Goal: Information Seeking & Learning: Learn about a topic

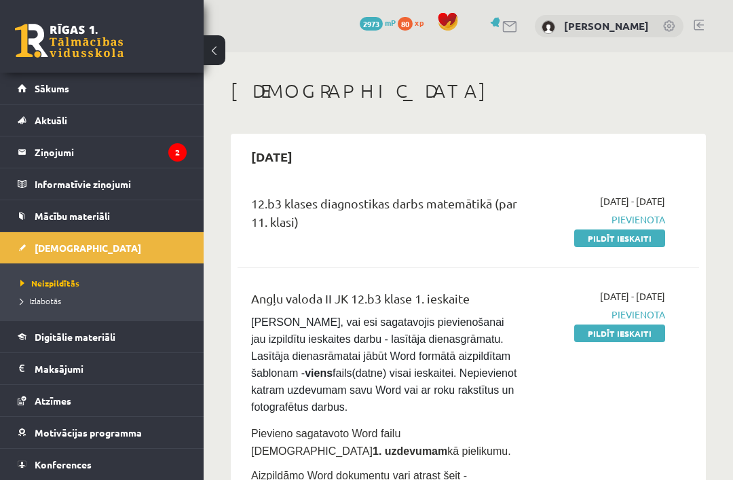
click at [35, 150] on legend "Ziņojumi 2" at bounding box center [111, 151] width 152 height 31
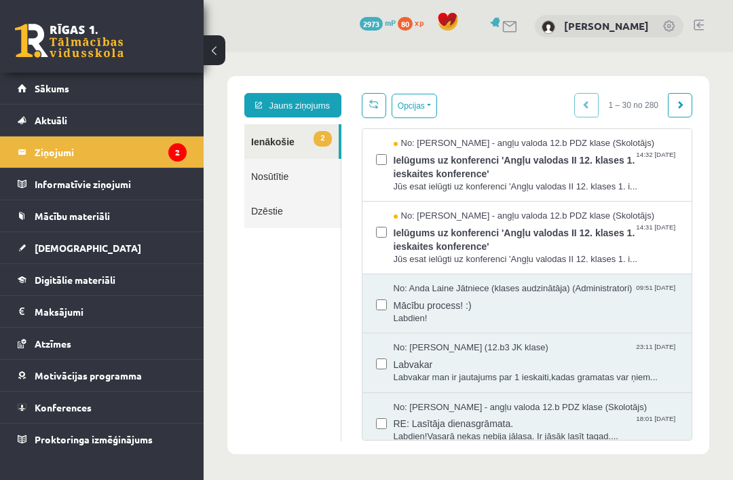
click at [527, 242] on span "Ielūgums uz konferenci 'Angļu valodas II 12. klases 1. ieskaites konference'" at bounding box center [536, 238] width 285 height 31
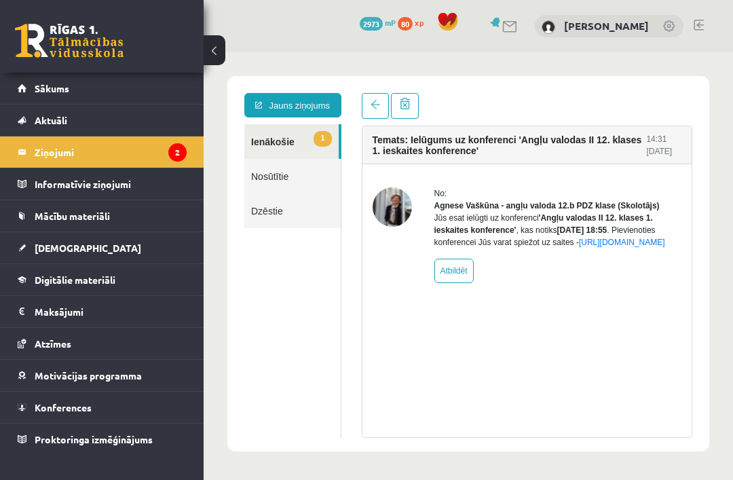
click at [45, 79] on link "Sākums" at bounding box center [102, 88] width 169 height 31
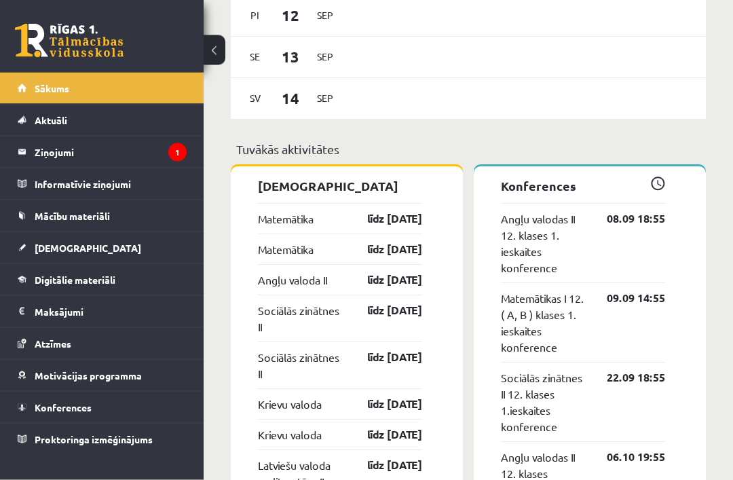
scroll to position [1005, 0]
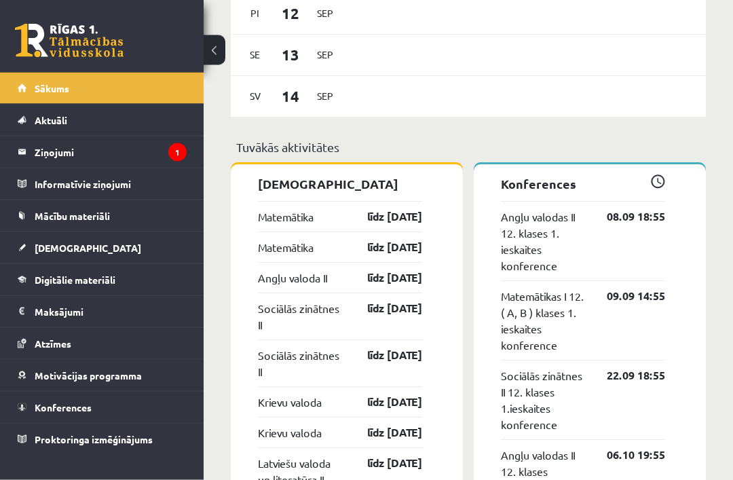
click at [714, 167] on div "Sveika, Elza! Laipni lūgts savā Rīgas 1. Tālmācības vidusskolas skolnieka profi…" at bounding box center [469, 352] width 530 height 2610
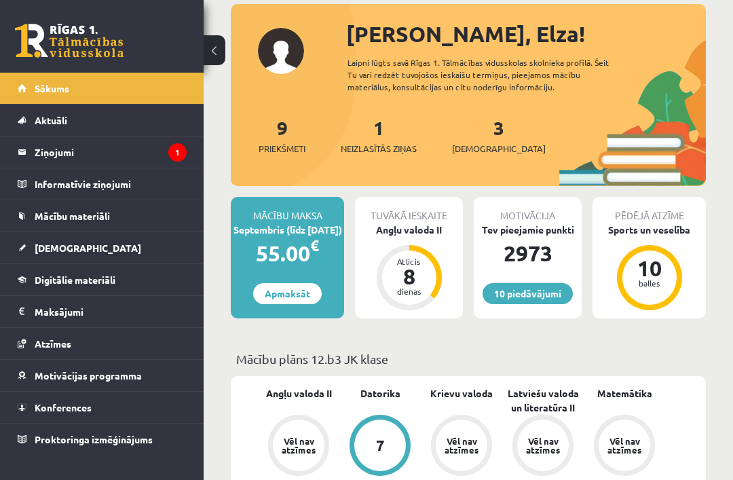
scroll to position [74, 0]
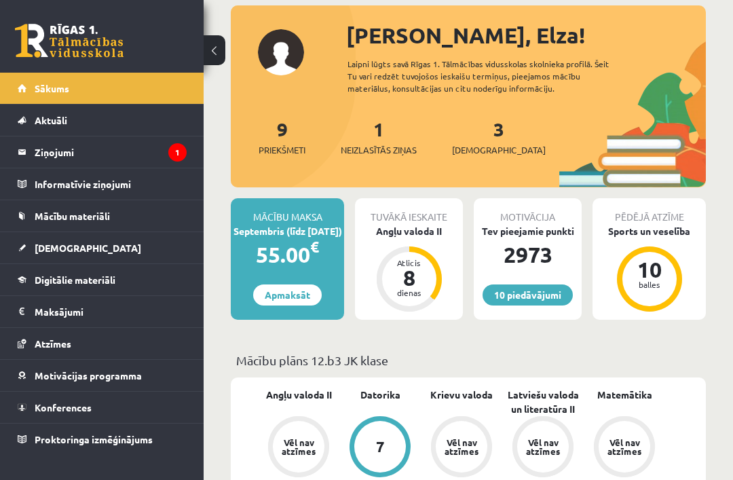
click at [398, 144] on span "Neizlasītās ziņas" at bounding box center [379, 150] width 76 height 14
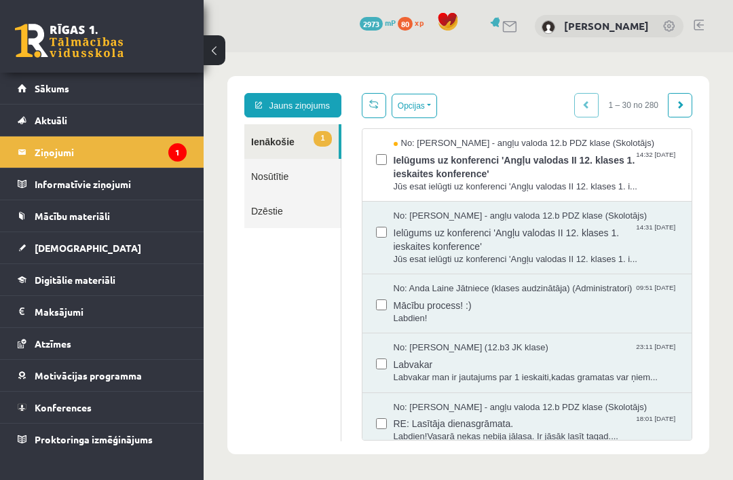
click at [573, 169] on span "Ielūgums uz konferenci 'Angļu valodas II 12. klases 1. ieskaites konference'" at bounding box center [536, 165] width 285 height 31
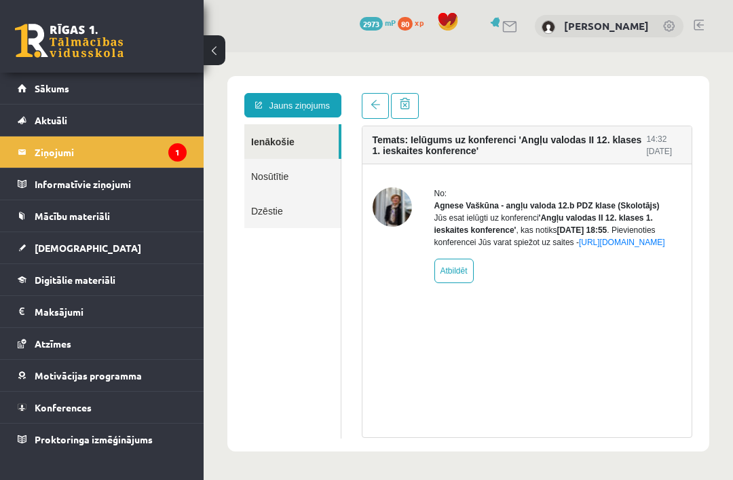
click at [40, 83] on span "Sākums" at bounding box center [52, 88] width 35 height 12
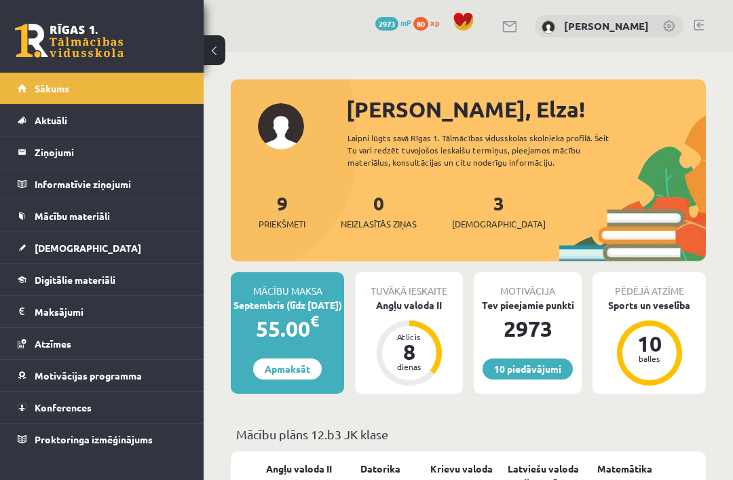
click at [43, 215] on span "Mācību materiāli" at bounding box center [72, 216] width 75 height 12
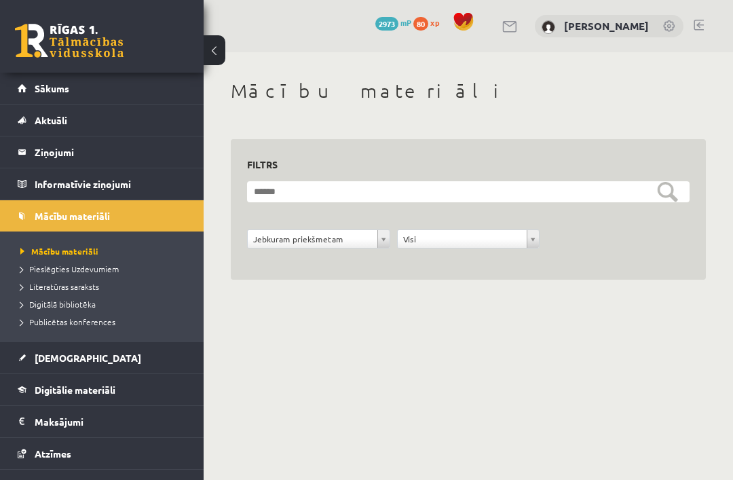
click at [55, 345] on link "[DEMOGRAPHIC_DATA]" at bounding box center [102, 357] width 169 height 31
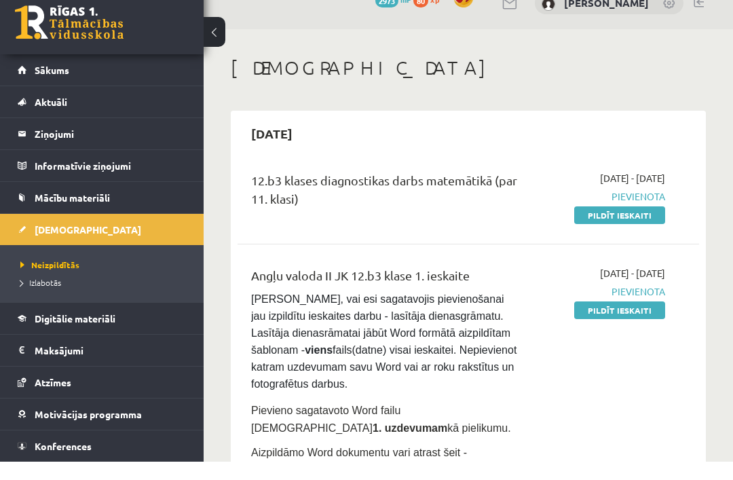
scroll to position [24, 0]
